Goal: Information Seeking & Learning: Learn about a topic

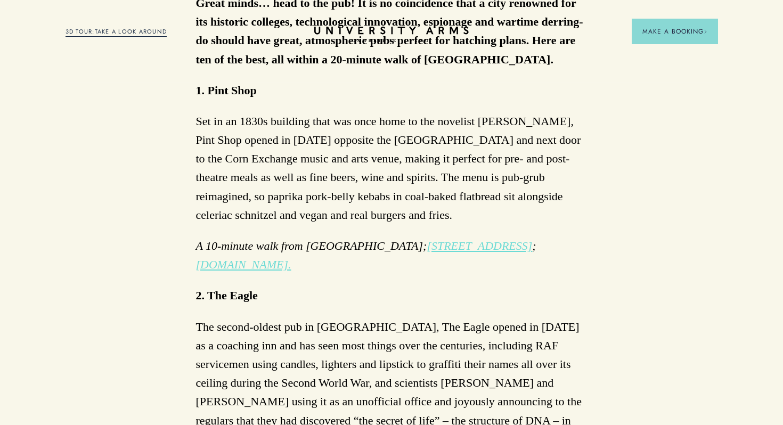
scroll to position [683, 0]
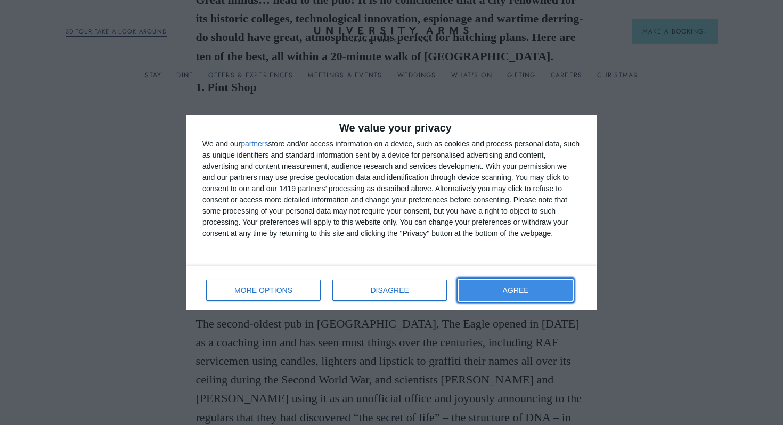
click at [540, 297] on button "AGREE" at bounding box center [516, 290] width 114 height 21
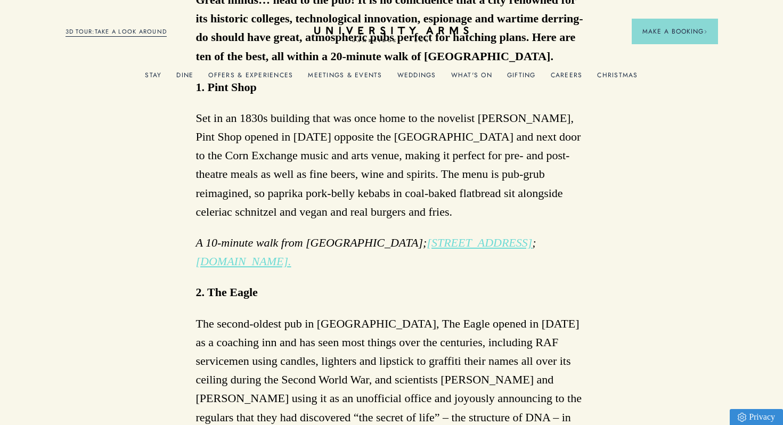
drag, startPoint x: 481, startPoint y: 120, endPoint x: 505, endPoint y: 119, distance: 24.0
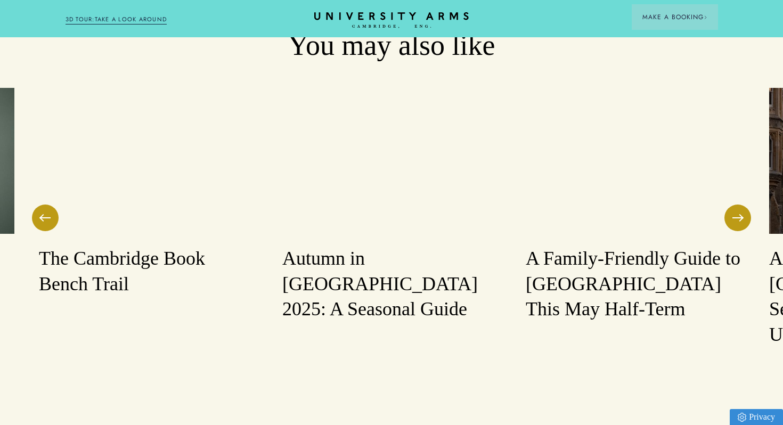
scroll to position [3837, 0]
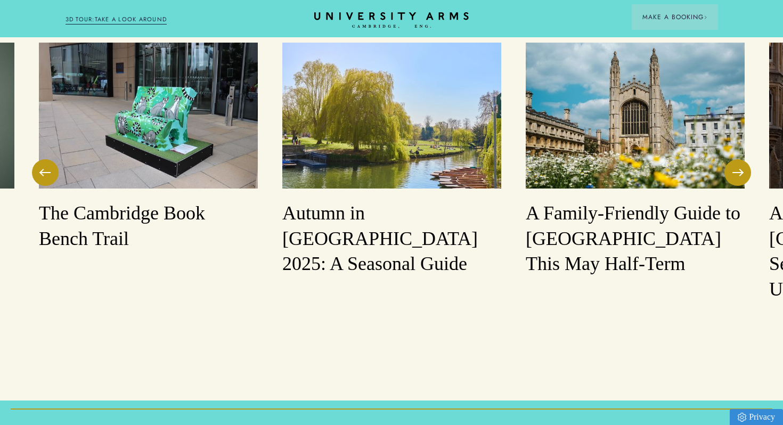
click at [381, 201] on h3 "Autumn in [GEOGRAPHIC_DATA] 2025: A Seasonal Guide" at bounding box center [391, 239] width 219 height 77
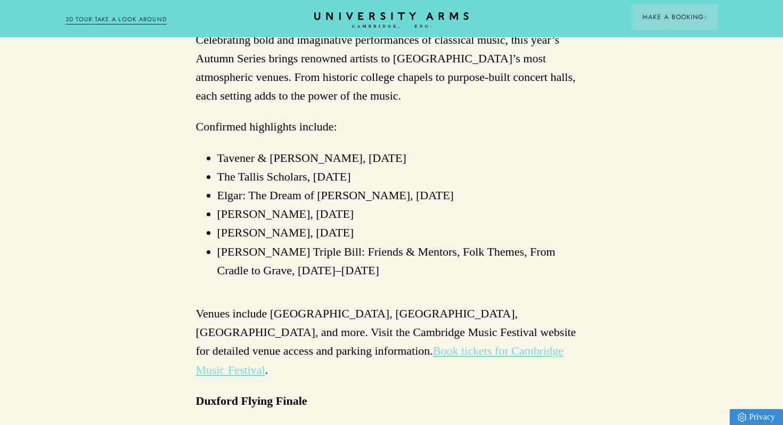
scroll to position [1227, 0]
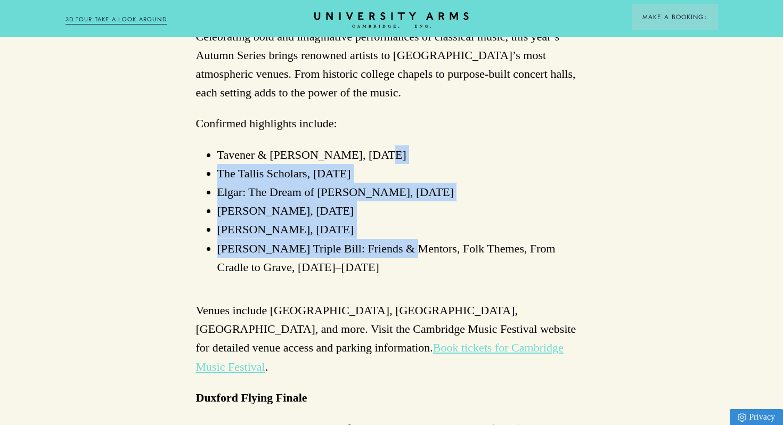
drag, startPoint x: 411, startPoint y: 90, endPoint x: 397, endPoint y: 195, distance: 106.0
click at [396, 195] on ul "[PERSON_NAME] & [PERSON_NAME], [DATE] The Tallis Scholars, [DATE] Elgar: The Dr…" at bounding box center [392, 210] width 392 height 131
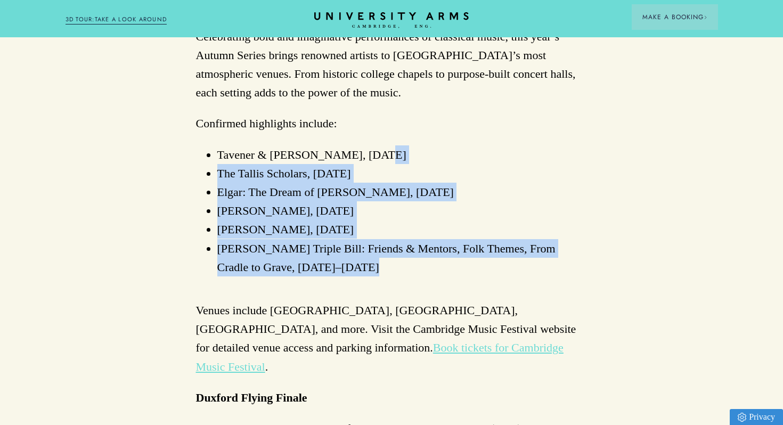
click at [397, 239] on li "[PERSON_NAME] Triple Bill: Friends & Mentors, Folk Themes, From Cradle to Grave…" at bounding box center [402, 257] width 370 height 37
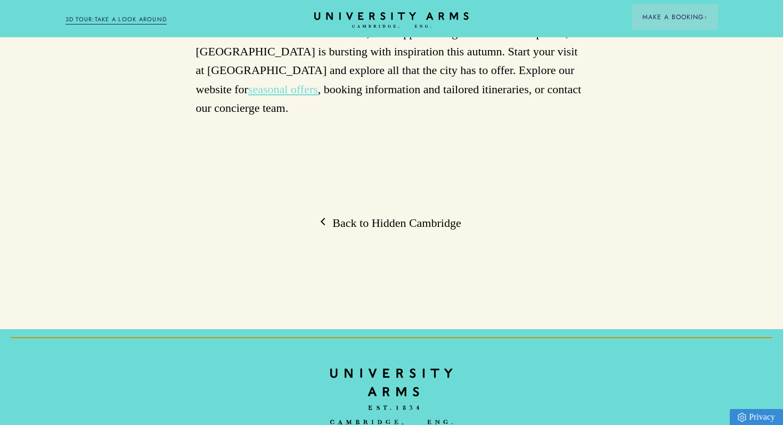
scroll to position [3636, 0]
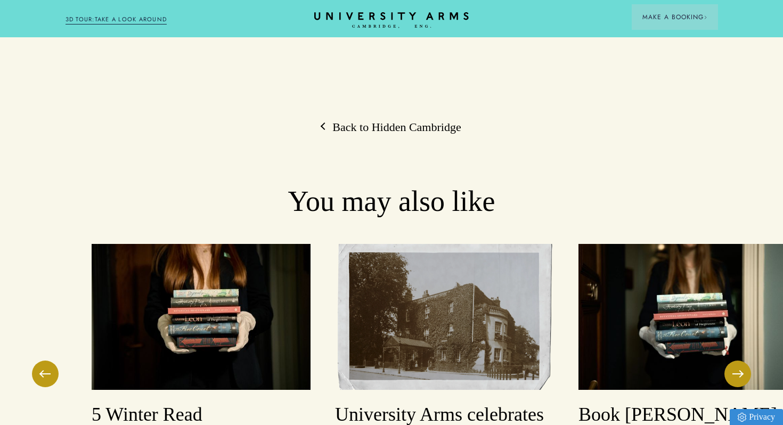
scroll to position [3837, 0]
